Goal: Task Accomplishment & Management: Complete application form

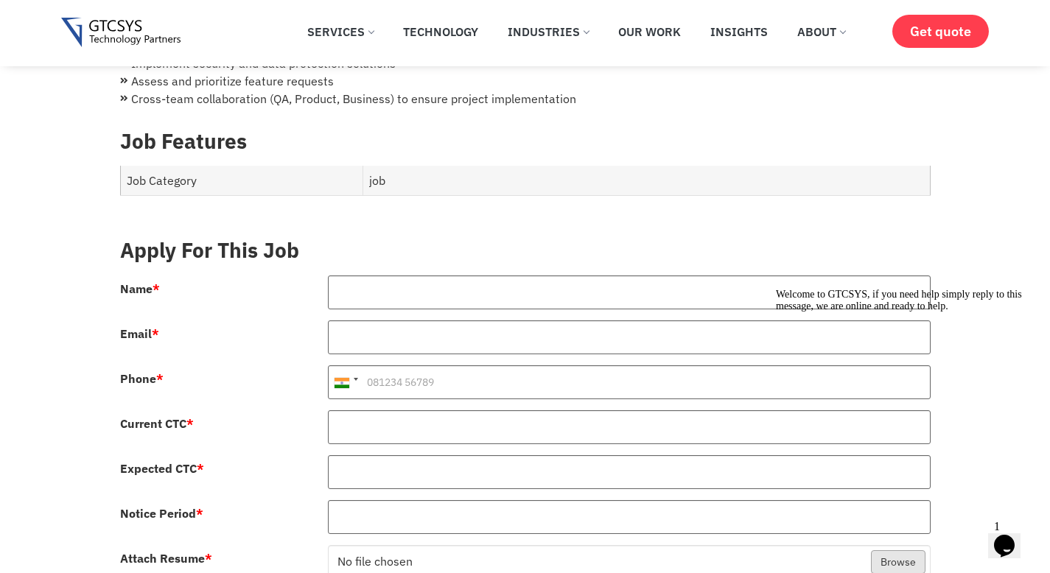
scroll to position [541, 0]
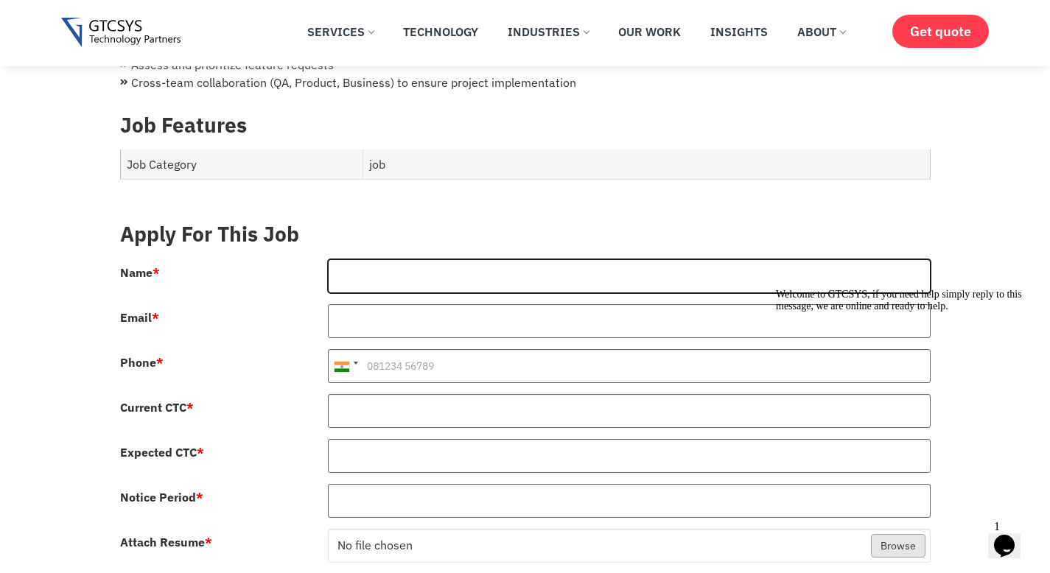
click at [489, 276] on input "Name *" at bounding box center [629, 276] width 603 height 34
type input "[PERSON_NAME]"
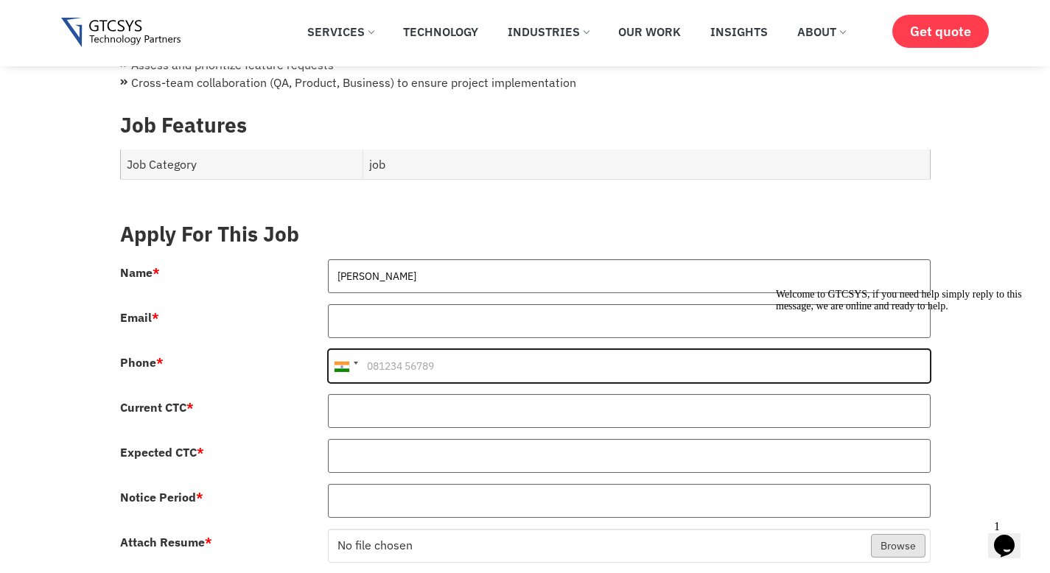
type input "[PHONE_NUMBER]"
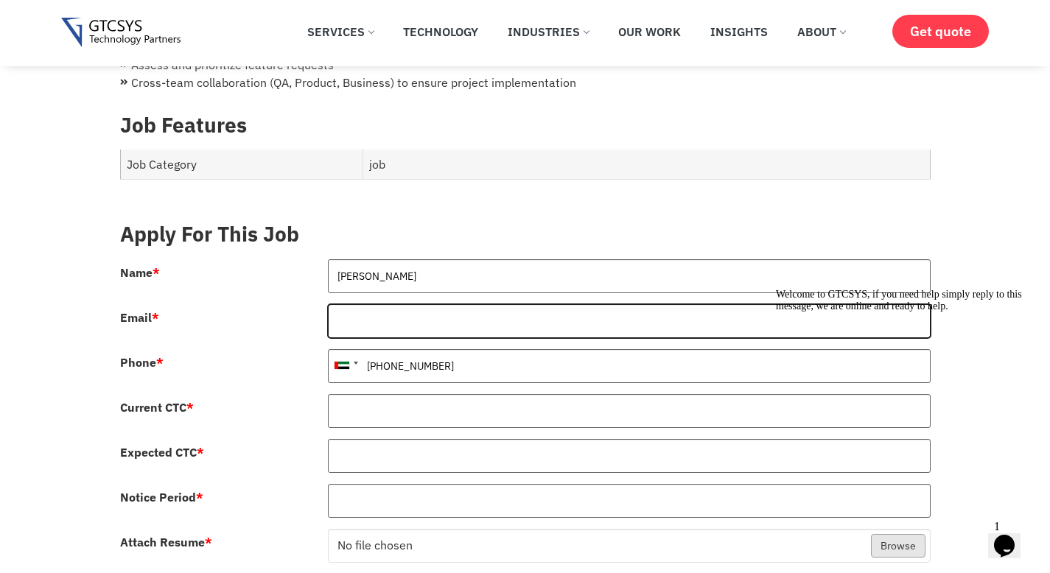
click at [462, 312] on input "Email *" at bounding box center [629, 321] width 603 height 34
type input "[EMAIL_ADDRESS][DOMAIN_NAME]"
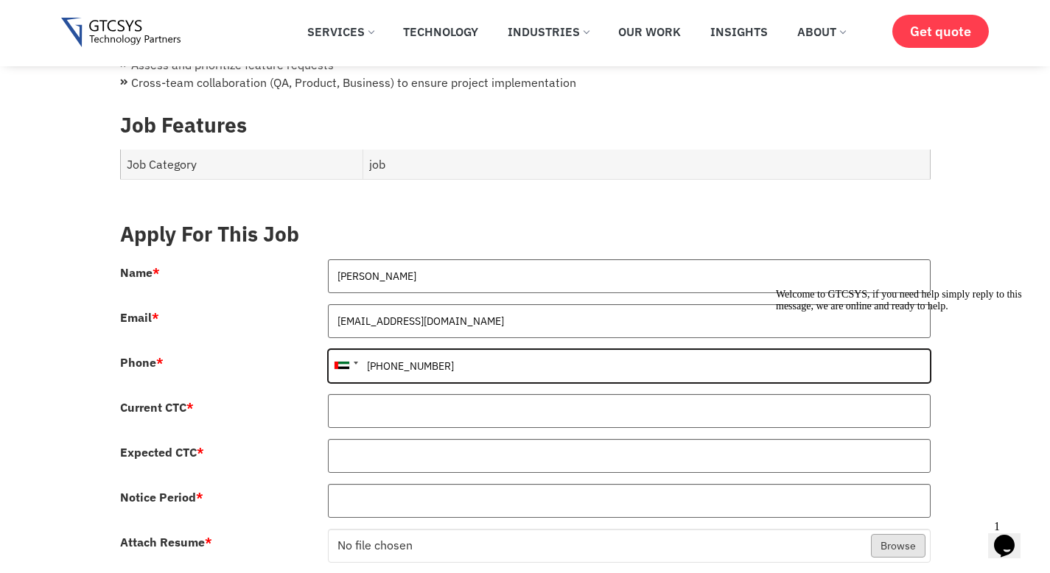
click at [446, 352] on input "[PHONE_NUMBER]" at bounding box center [629, 366] width 603 height 34
type input "919535907800"
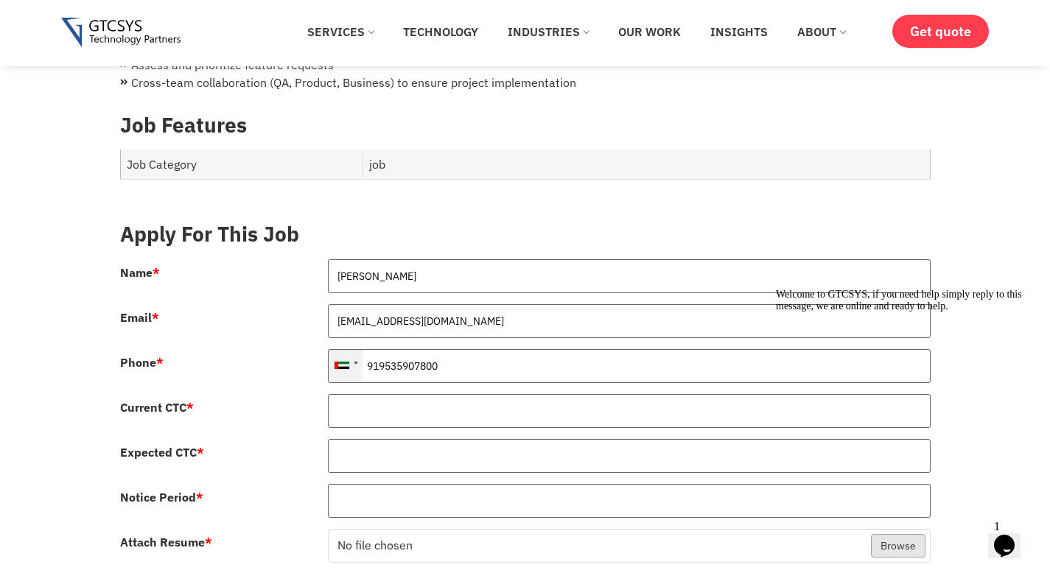
click at [361, 354] on div at bounding box center [346, 366] width 34 height 32
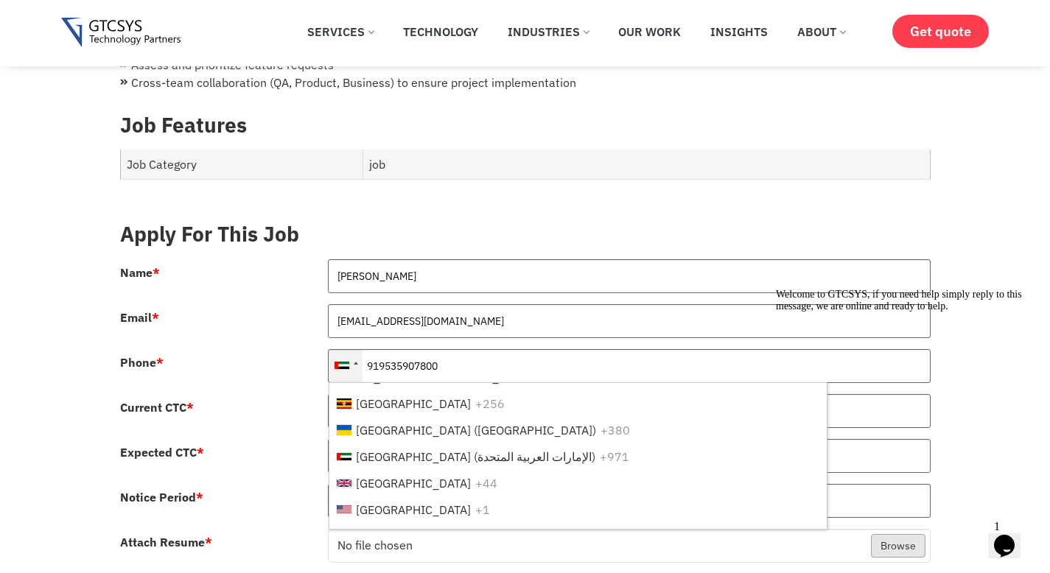
scroll to position [2539, 0]
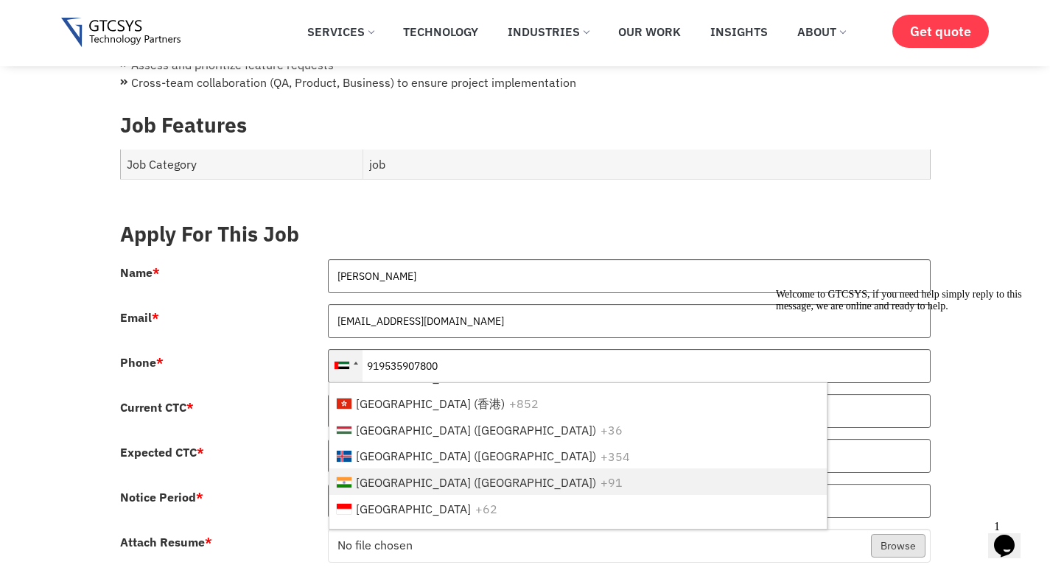
click at [375, 469] on li "[GEOGRAPHIC_DATA] ([GEOGRAPHIC_DATA]) +91" at bounding box center [577, 482] width 497 height 27
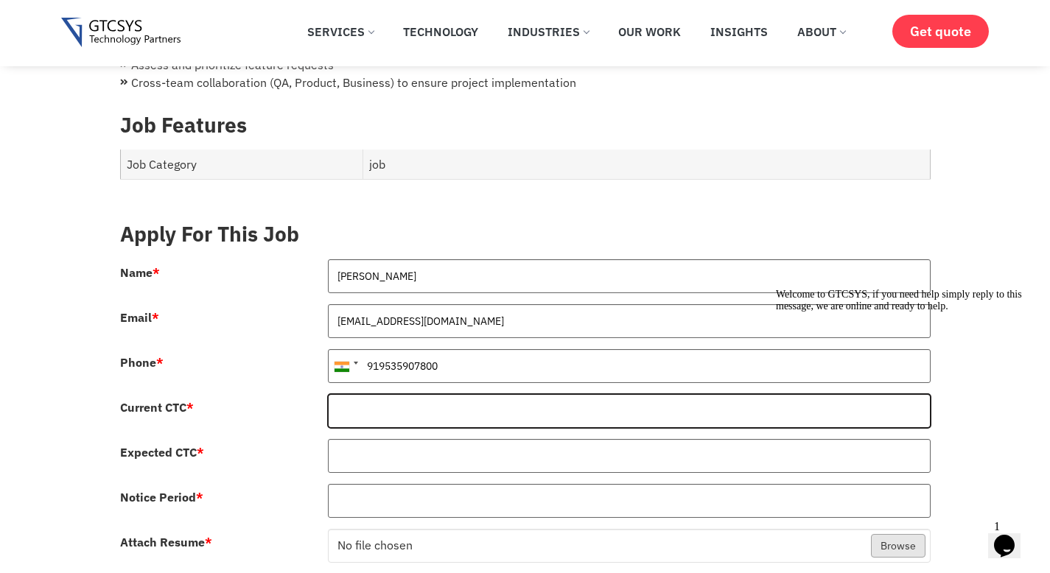
click at [384, 402] on input "Current CTC *" at bounding box center [629, 411] width 603 height 34
type input "20"
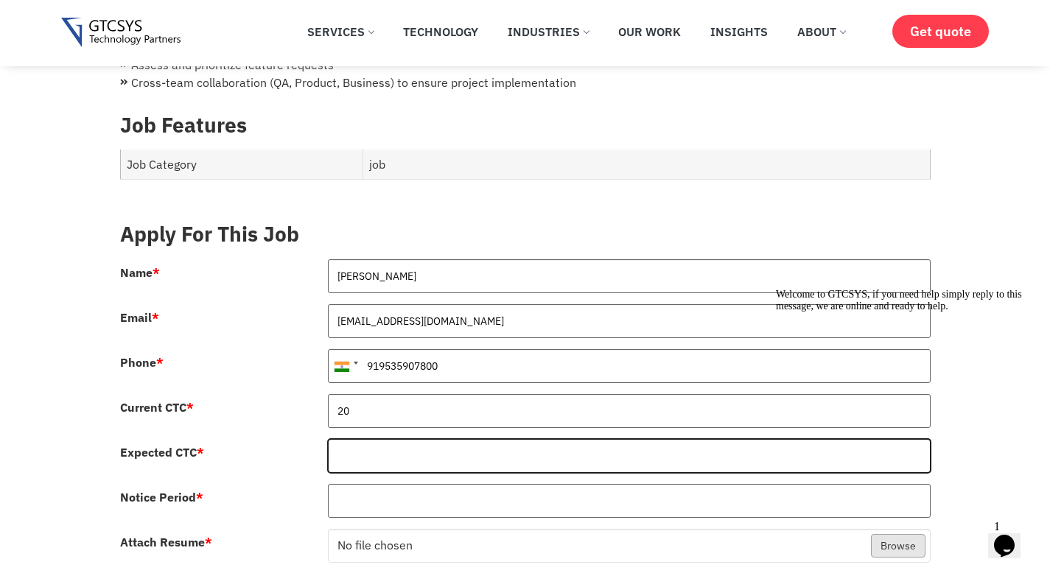
click at [413, 440] on input "Expected CTC *" at bounding box center [629, 456] width 603 height 34
type input "30"
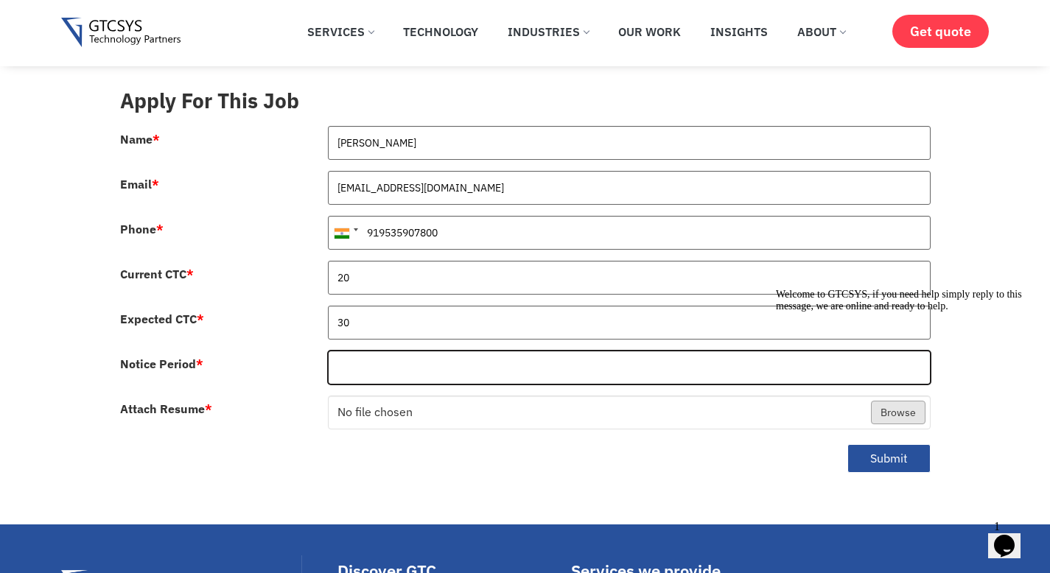
scroll to position [709, 0]
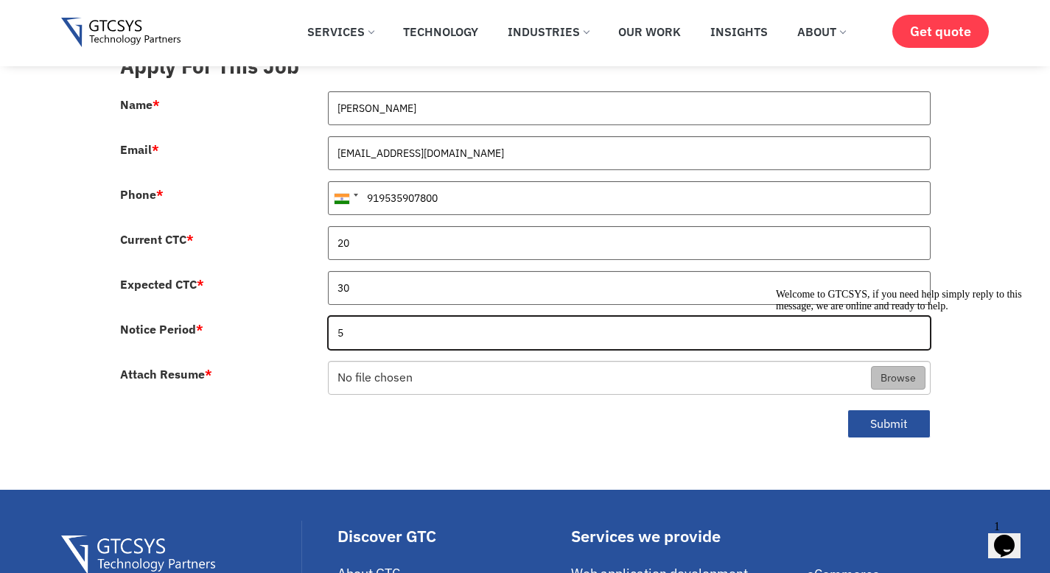
type input "5"
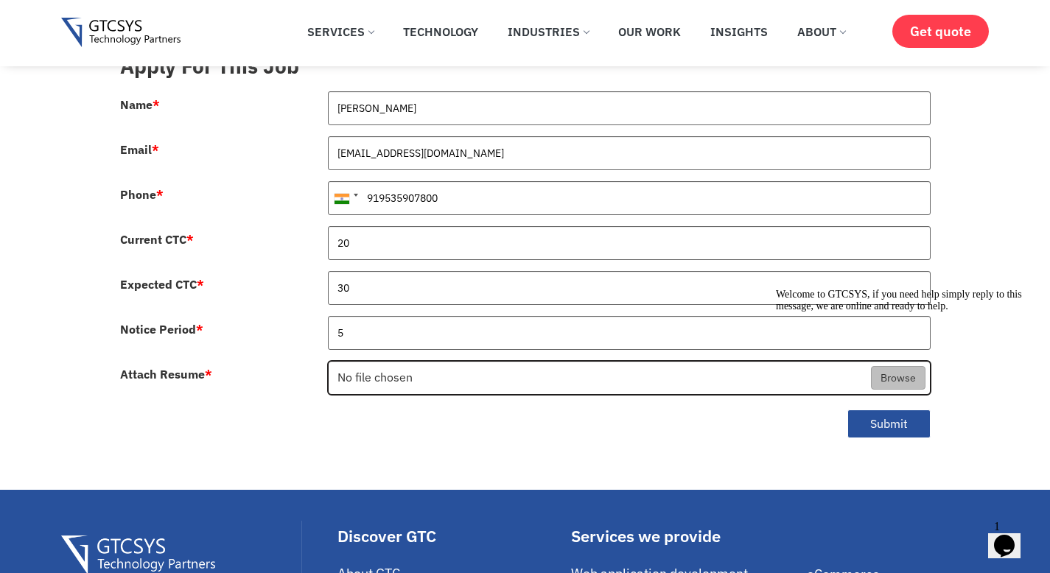
click at [416, 373] on input "Attach Resume *" at bounding box center [629, 379] width 601 height 34
type input "C:\fakepath\Abdul_Haseeb_Resume_2025-v2.docx"
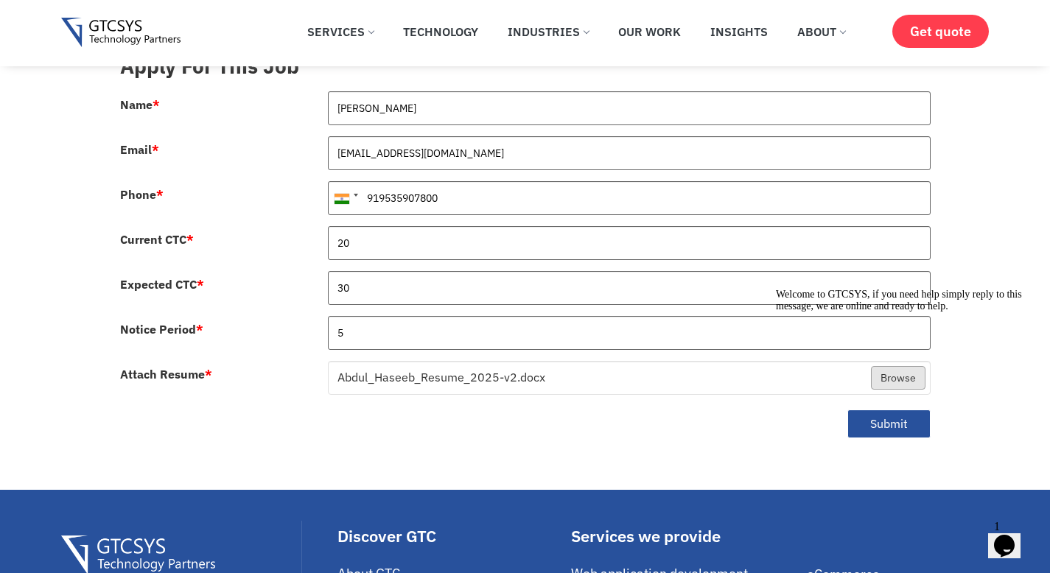
click at [776, 289] on icon "Chat attention grabber" at bounding box center [776, 289] width 0 height 0
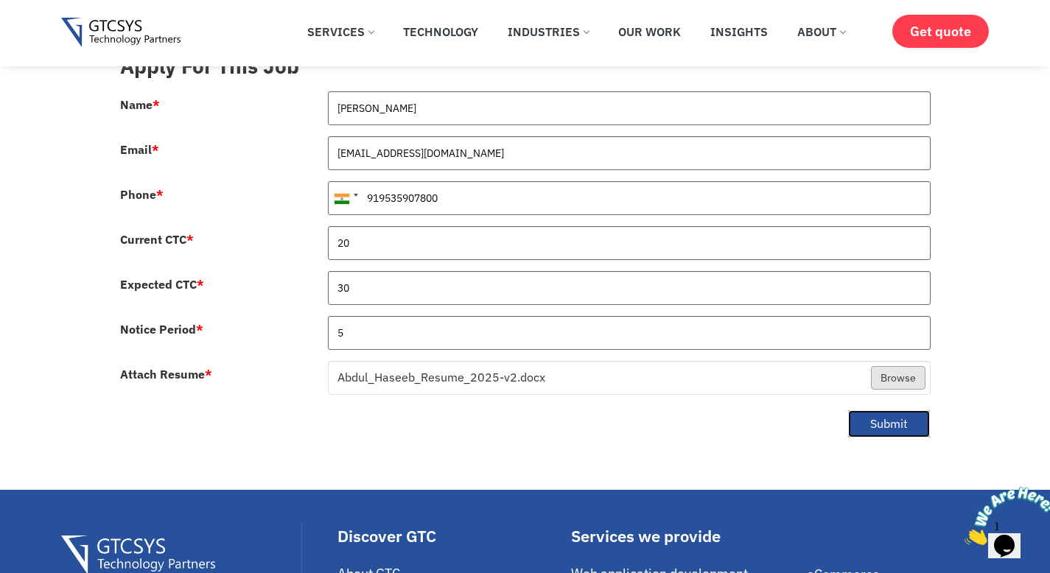
click at [896, 410] on button "Submit" at bounding box center [888, 424] width 83 height 29
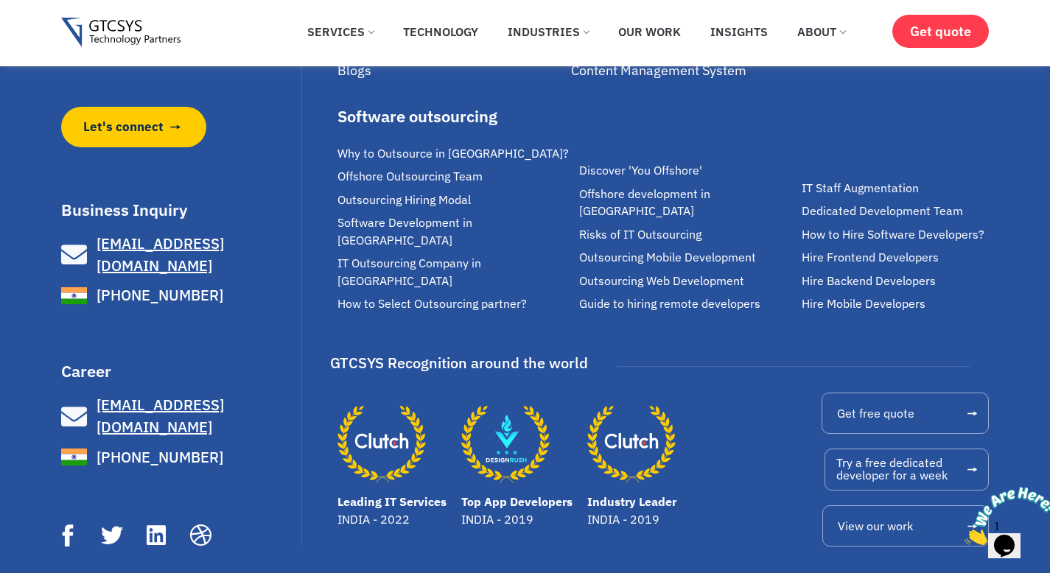
scroll to position [1338, 0]
